Goal: Information Seeking & Learning: Learn about a topic

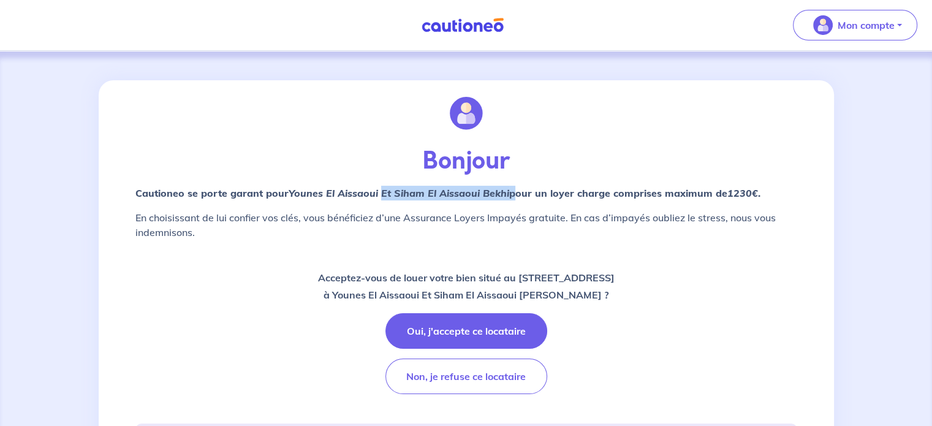
drag, startPoint x: 510, startPoint y: 195, endPoint x: 379, endPoint y: 191, distance: 130.6
click at [379, 191] on strong "Cautioneo se porte garant pour Younes El Aissaoui Et Siham El Aissaoui Bekhi  p…" at bounding box center [447, 193] width 625 height 12
